Goal: Register for event/course

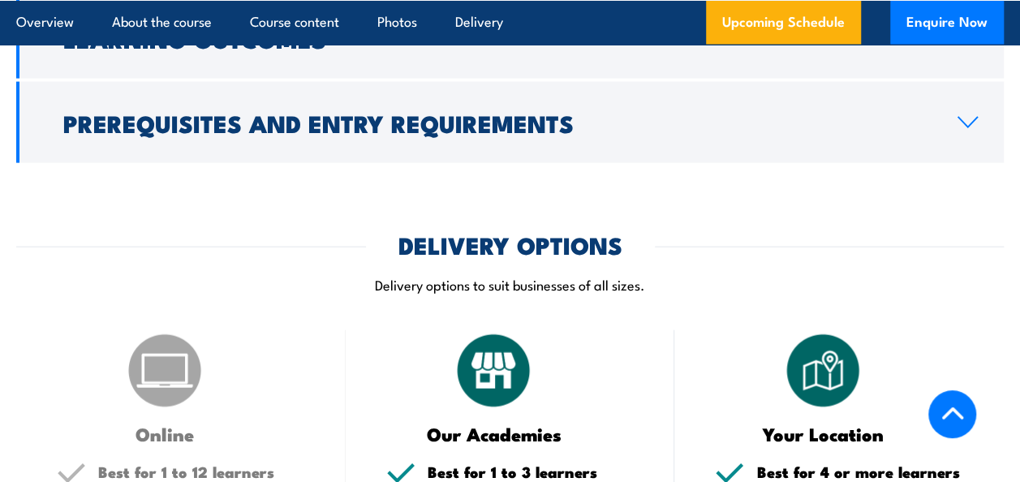
scroll to position [1370, 0]
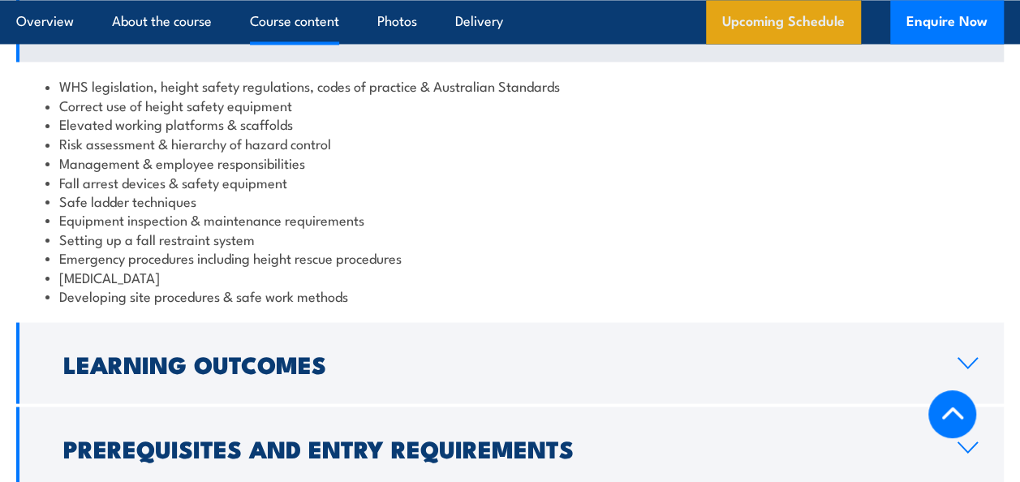
click at [788, 18] on link "Upcoming Schedule" at bounding box center [783, 22] width 155 height 44
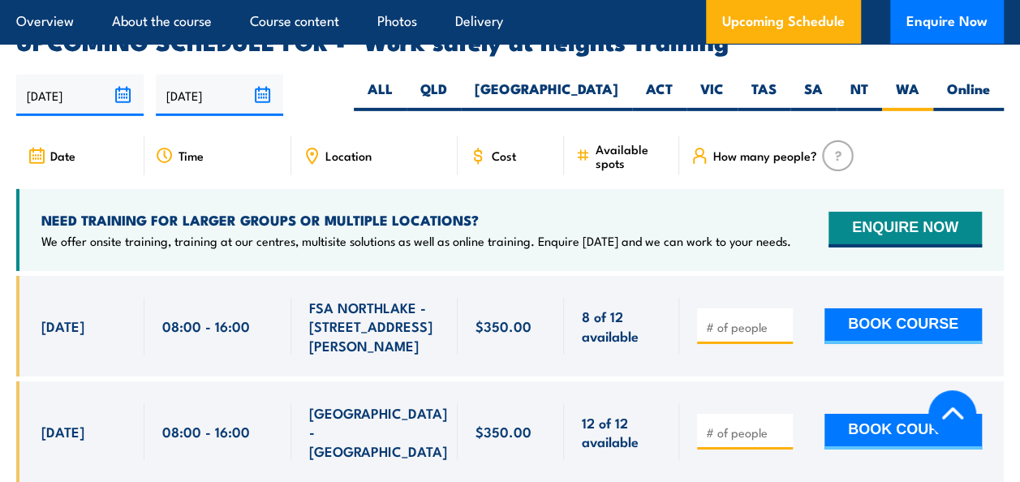
scroll to position [2551, 0]
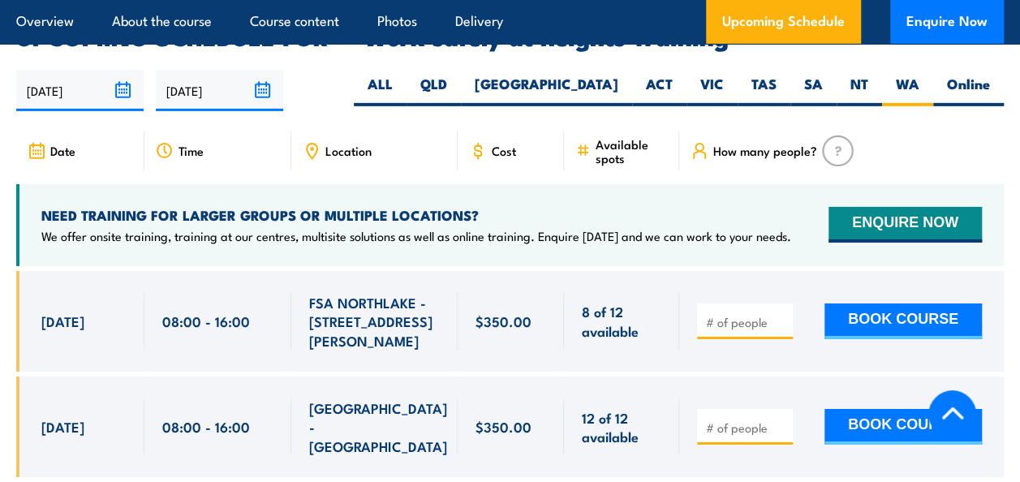
click at [354, 144] on span "Location" at bounding box center [348, 151] width 46 height 14
click at [313, 142] on icon at bounding box center [312, 151] width 18 height 18
click at [816, 75] on label "SA" at bounding box center [813, 91] width 46 height 32
click at [808, 75] on label "SA" at bounding box center [813, 91] width 46 height 32
click at [823, 75] on input "SA" at bounding box center [828, 80] width 11 height 11
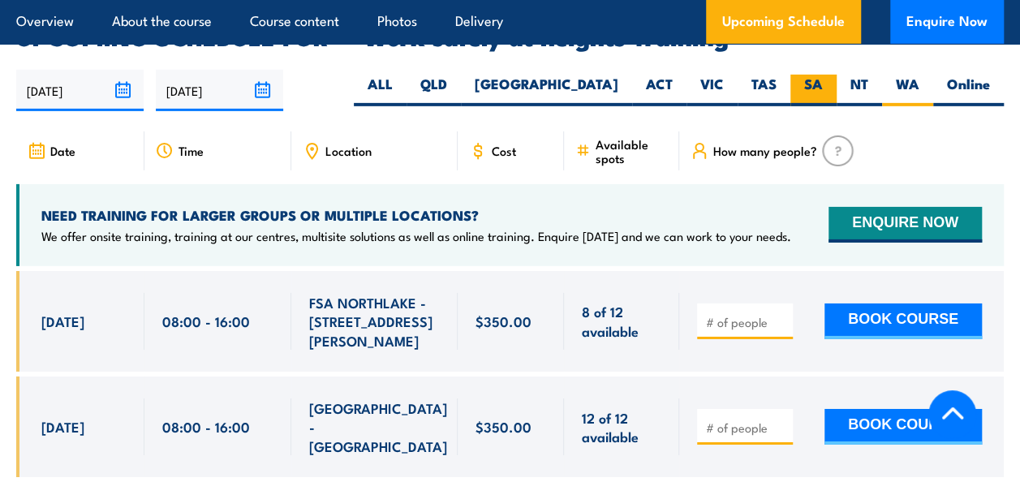
radio input "true"
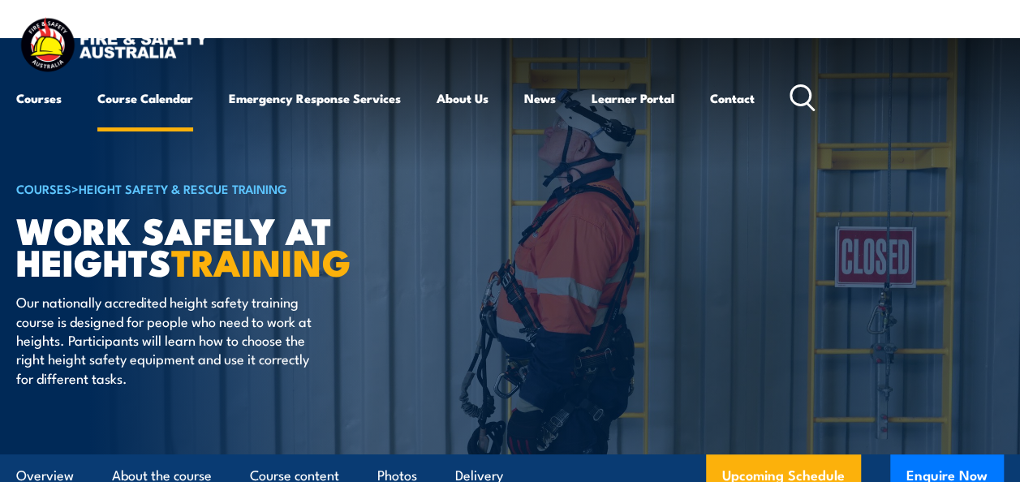
click at [146, 97] on link "Course Calendar" at bounding box center [145, 98] width 96 height 39
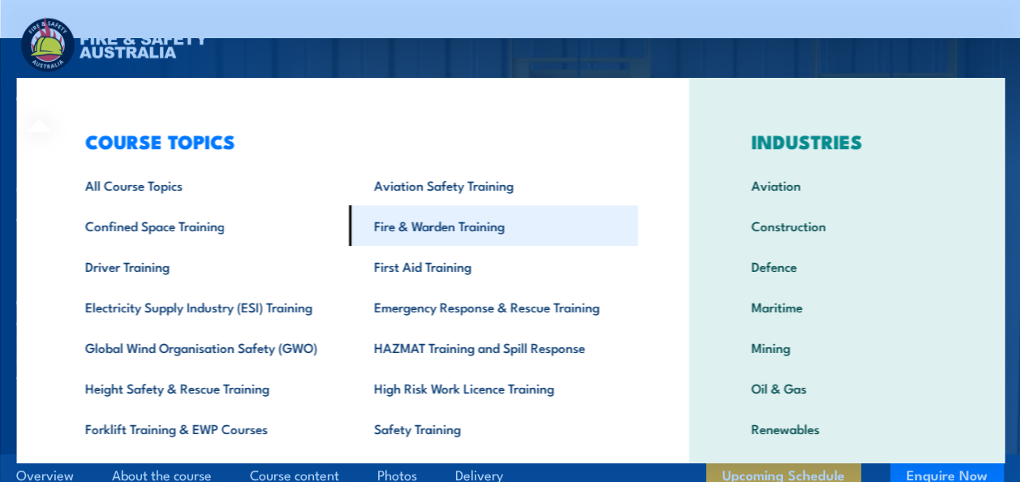
click at [467, 222] on link "Fire & Warden Training" at bounding box center [492, 225] width 289 height 41
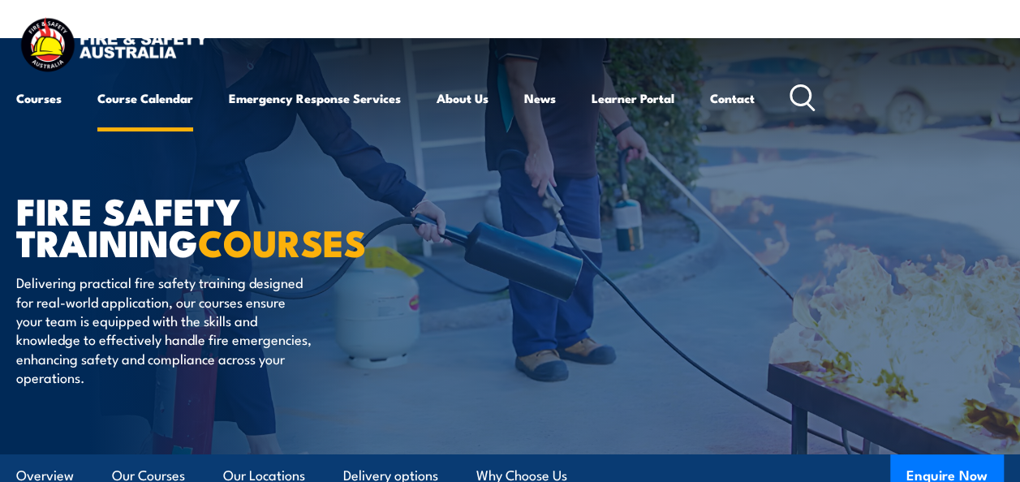
click at [144, 93] on link "Course Calendar" at bounding box center [145, 98] width 96 height 39
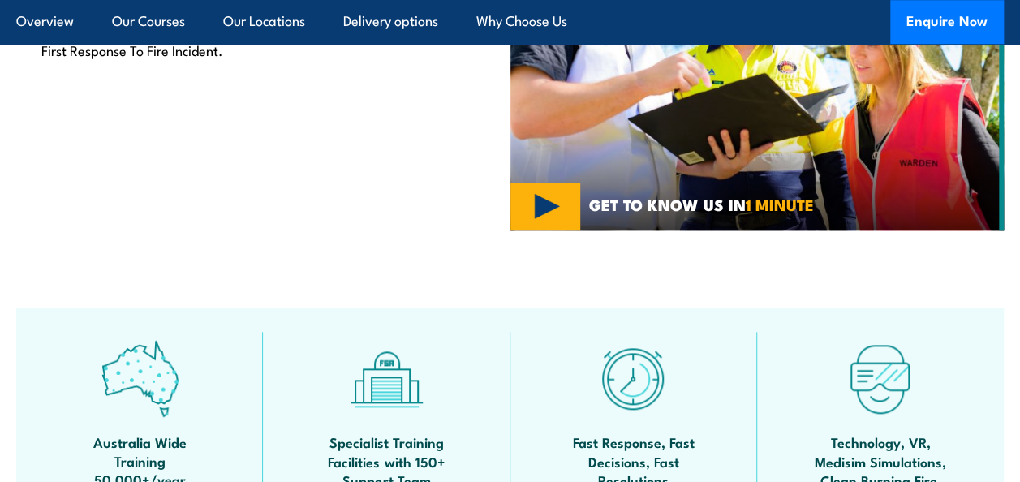
scroll to position [730, 0]
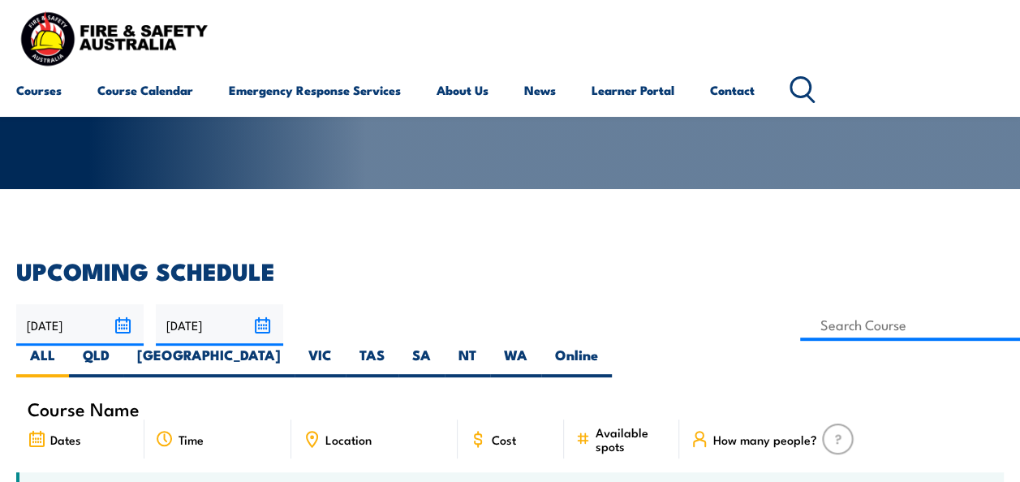
scroll to position [243, 0]
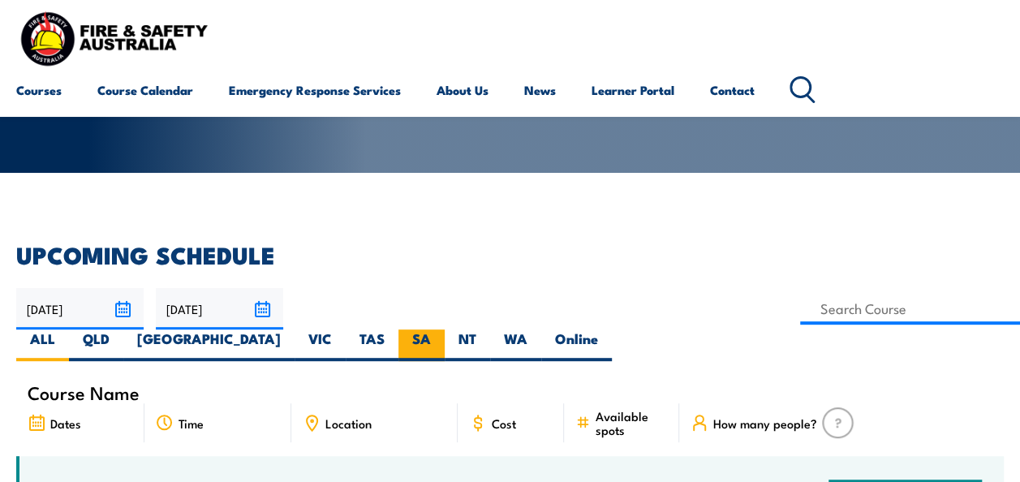
click at [445, 329] on label "SA" at bounding box center [421, 345] width 46 height 32
click at [441, 329] on input "SA" at bounding box center [436, 334] width 11 height 11
radio input "true"
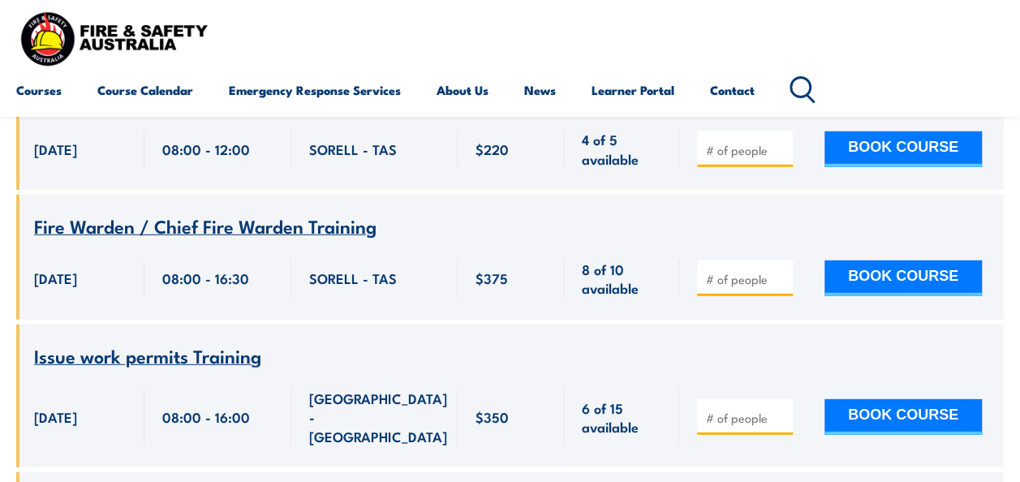
scroll to position [14364, 0]
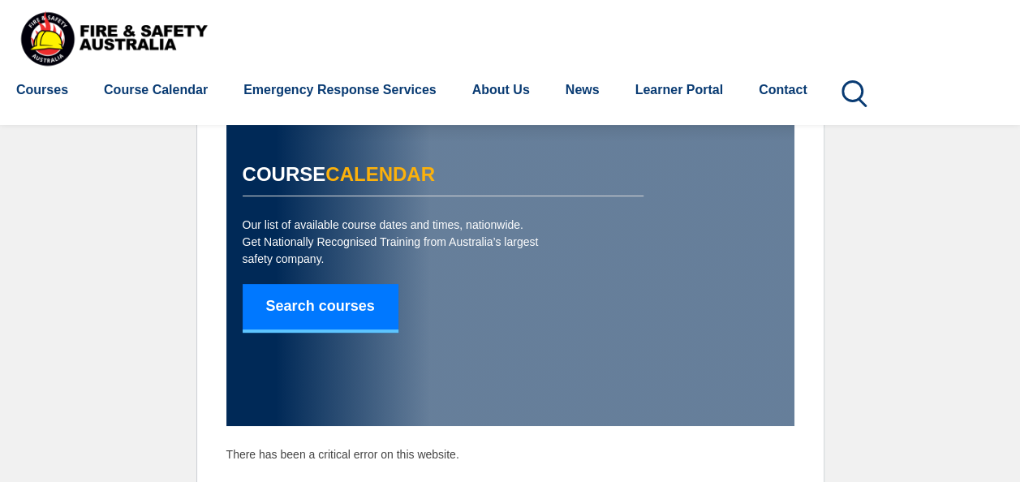
scroll to position [71, 0]
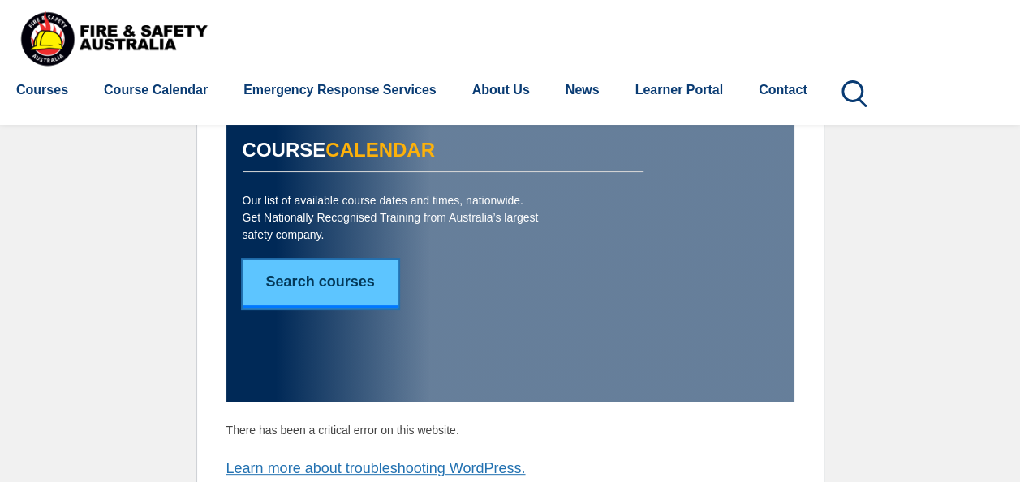
click at [352, 295] on link "Search courses" at bounding box center [321, 284] width 156 height 49
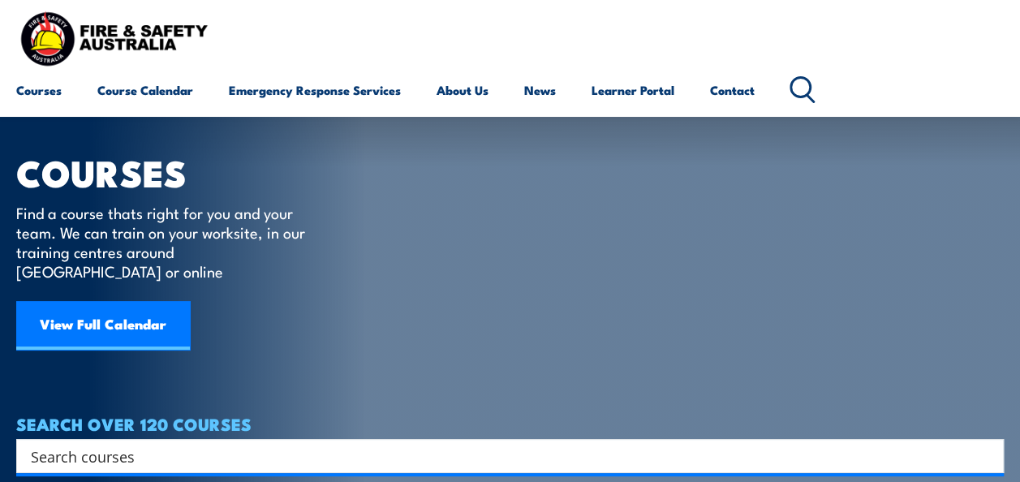
scroll to position [162, 0]
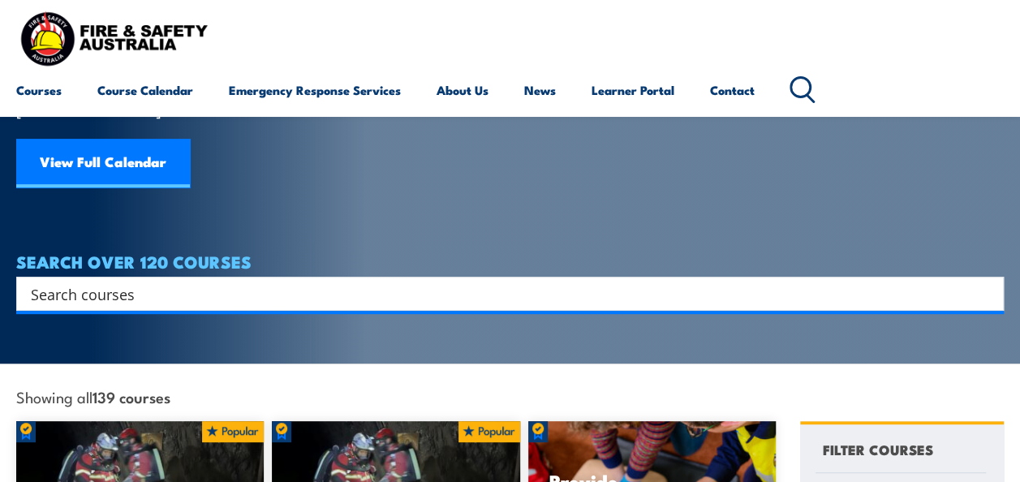
click at [170, 282] on input "Search input" at bounding box center [499, 294] width 937 height 24
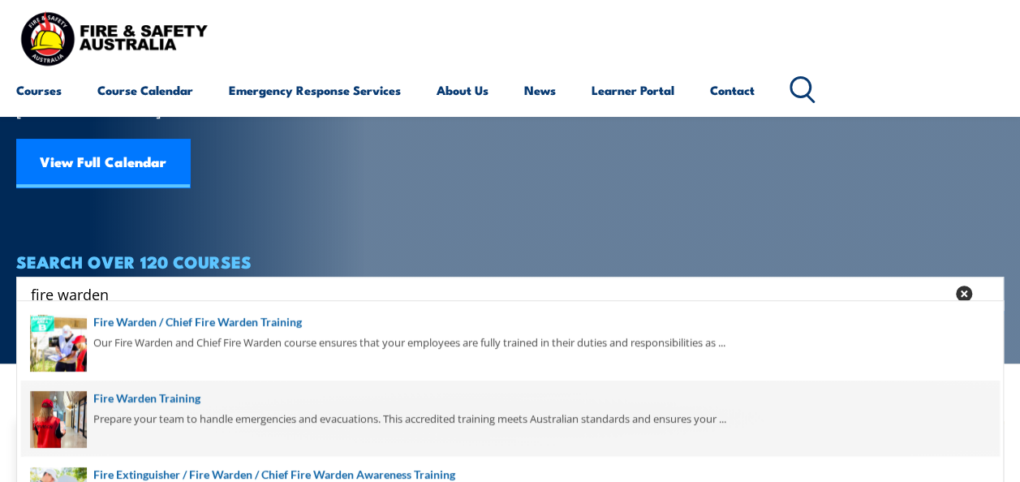
type input "fire warden"
click at [132, 392] on span at bounding box center [510, 419] width 978 height 76
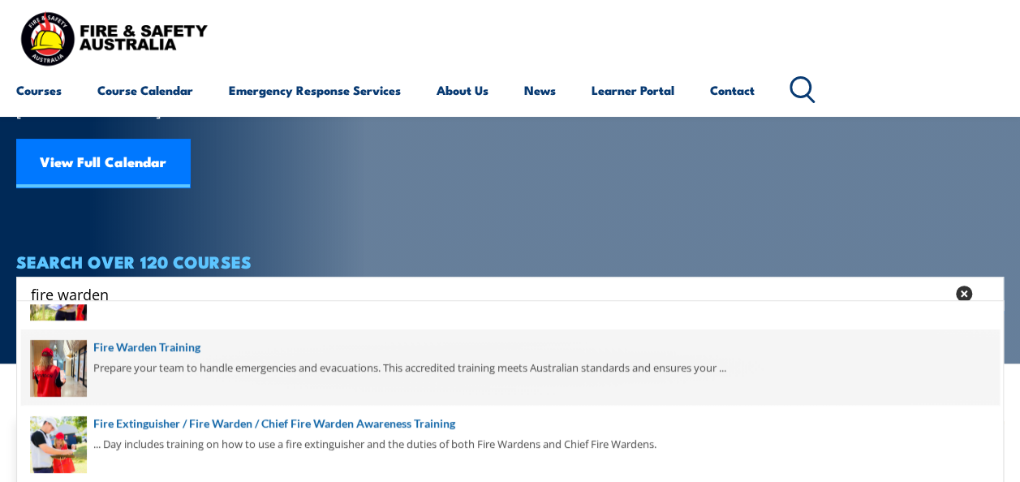
scroll to position [76, 0]
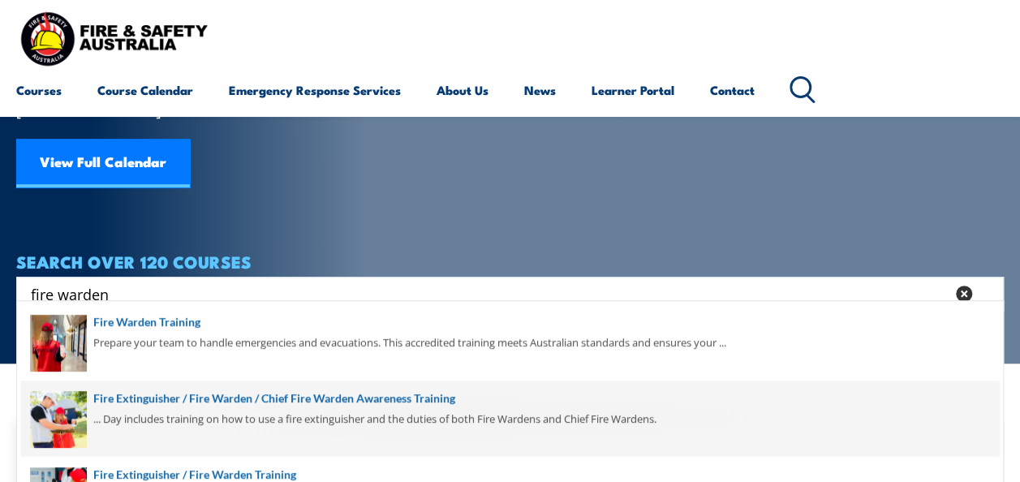
click at [198, 393] on span at bounding box center [510, 419] width 978 height 76
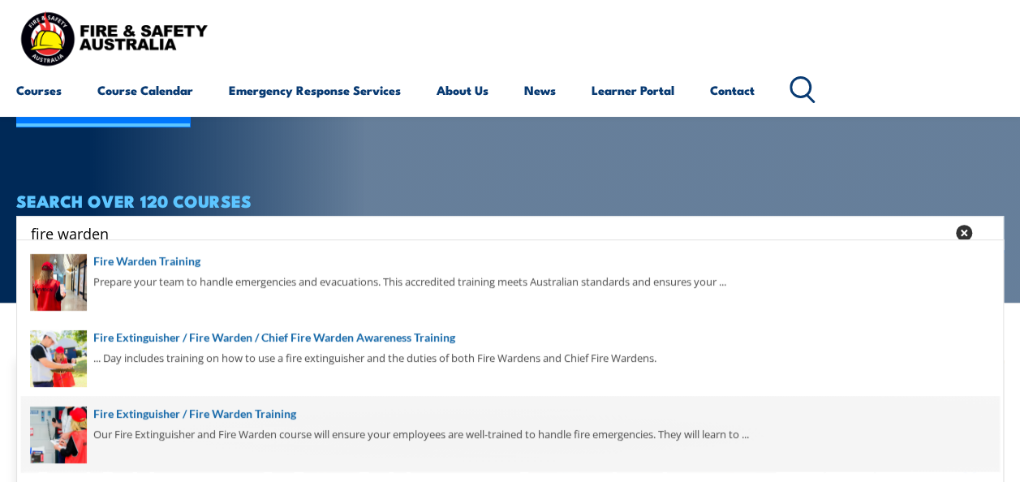
scroll to position [243, 0]
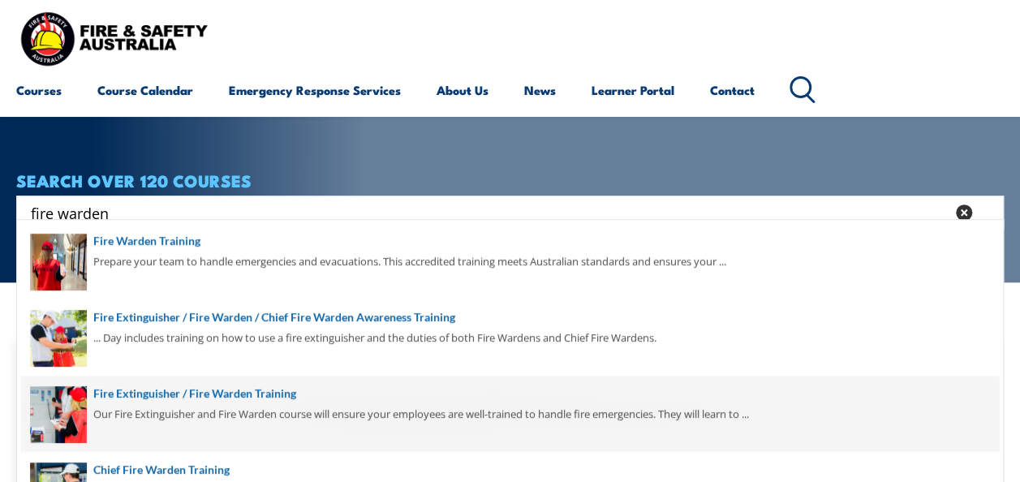
click at [223, 394] on span at bounding box center [510, 414] width 978 height 76
click at [223, 393] on span at bounding box center [510, 414] width 978 height 76
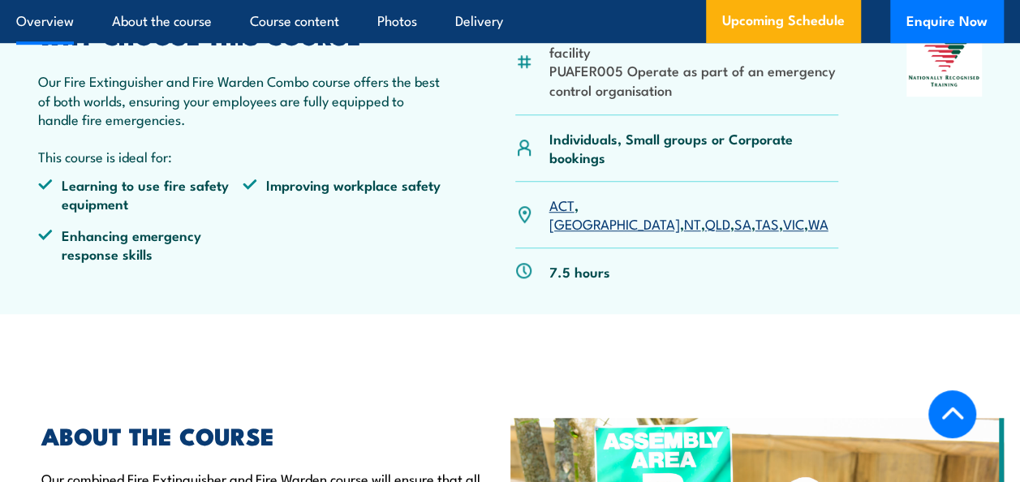
scroll to position [568, 0]
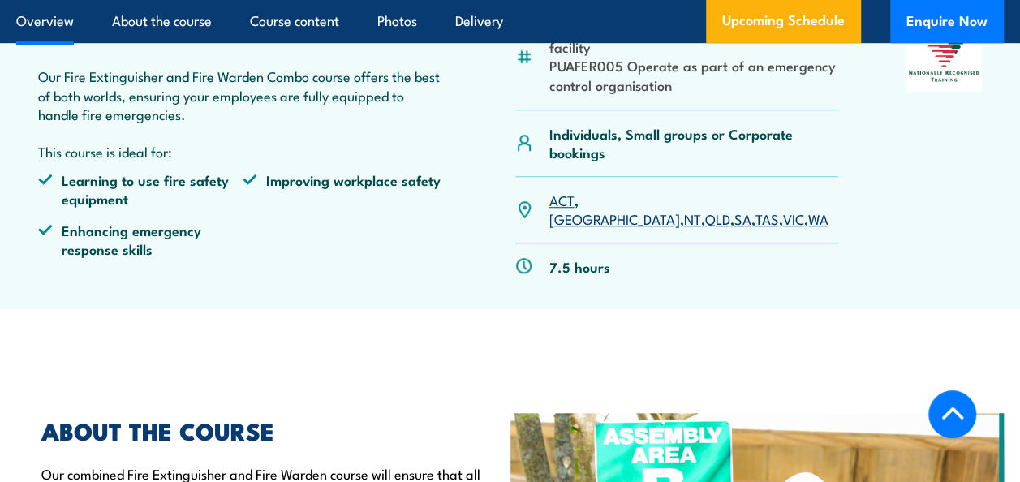
click at [734, 209] on link "SA" at bounding box center [742, 218] width 17 height 19
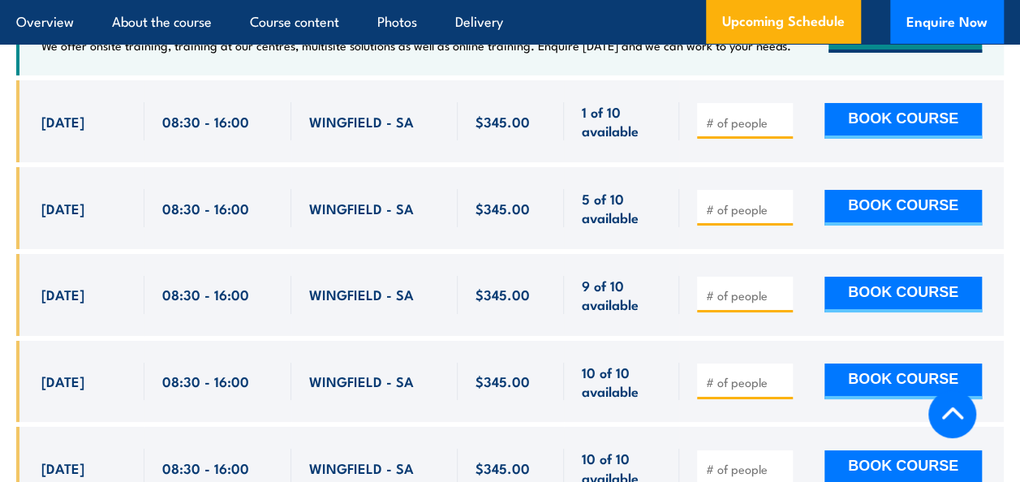
scroll to position [2886, 0]
